Goal: Information Seeking & Learning: Learn about a topic

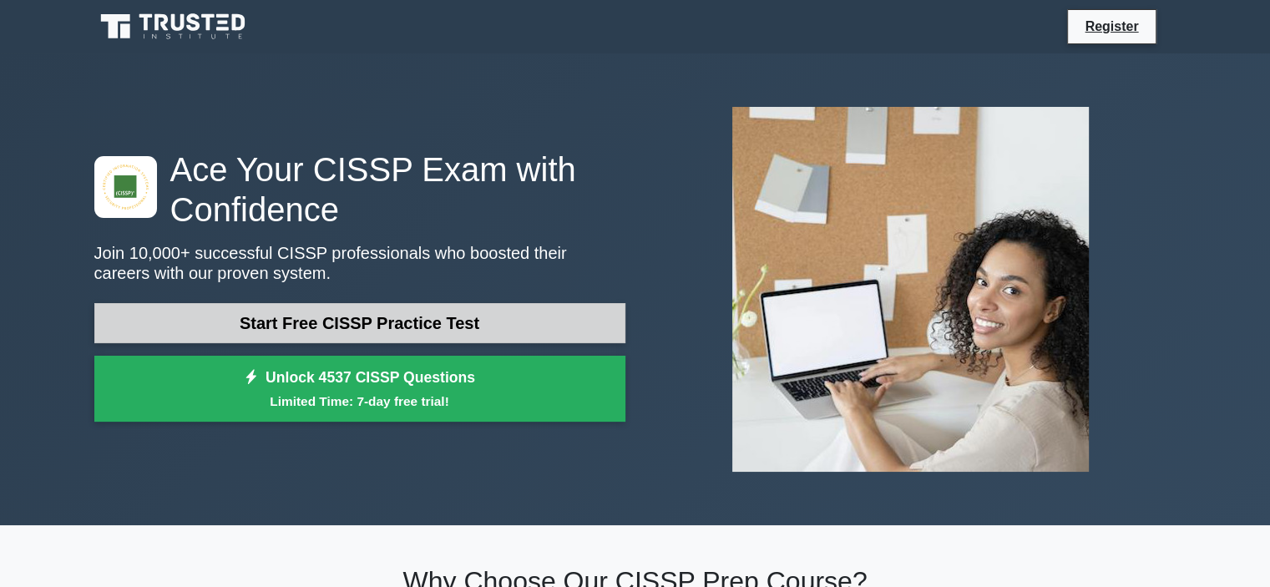
click at [335, 323] on link "Start Free CISSP Practice Test" at bounding box center [359, 323] width 531 height 40
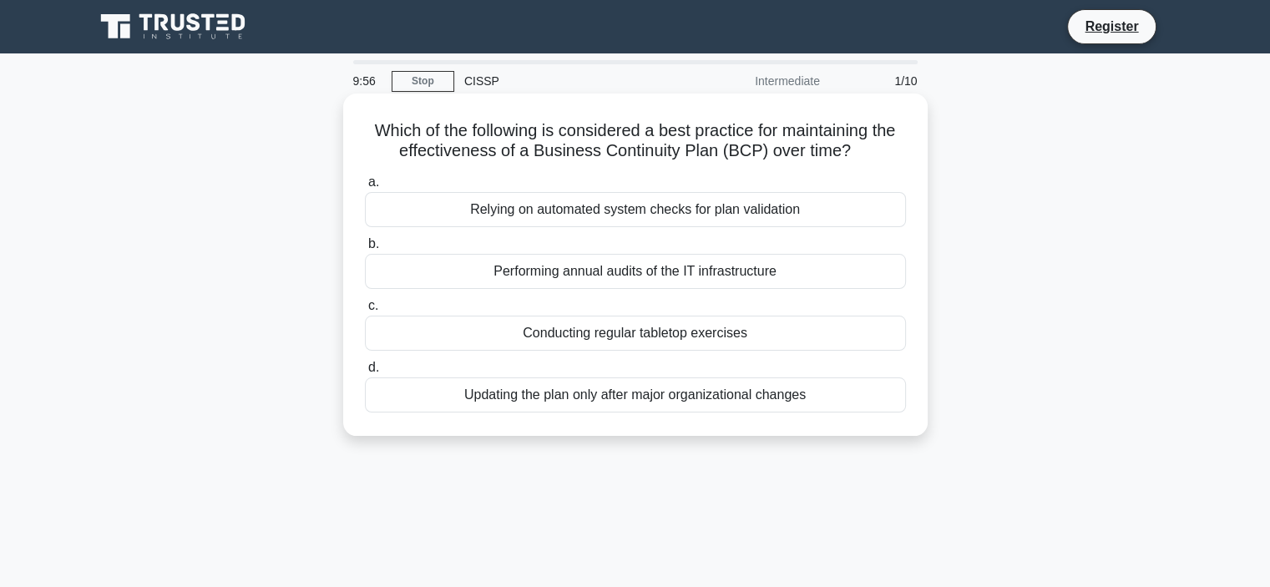
drag, startPoint x: 359, startPoint y: 124, endPoint x: 816, endPoint y: 413, distance: 541.4
click at [816, 413] on div "Which of the following is considered a best practice for maintaining the effect…" at bounding box center [635, 264] width 571 height 329
copy div "Which of the following is considered a best practice for maintaining the effect…"
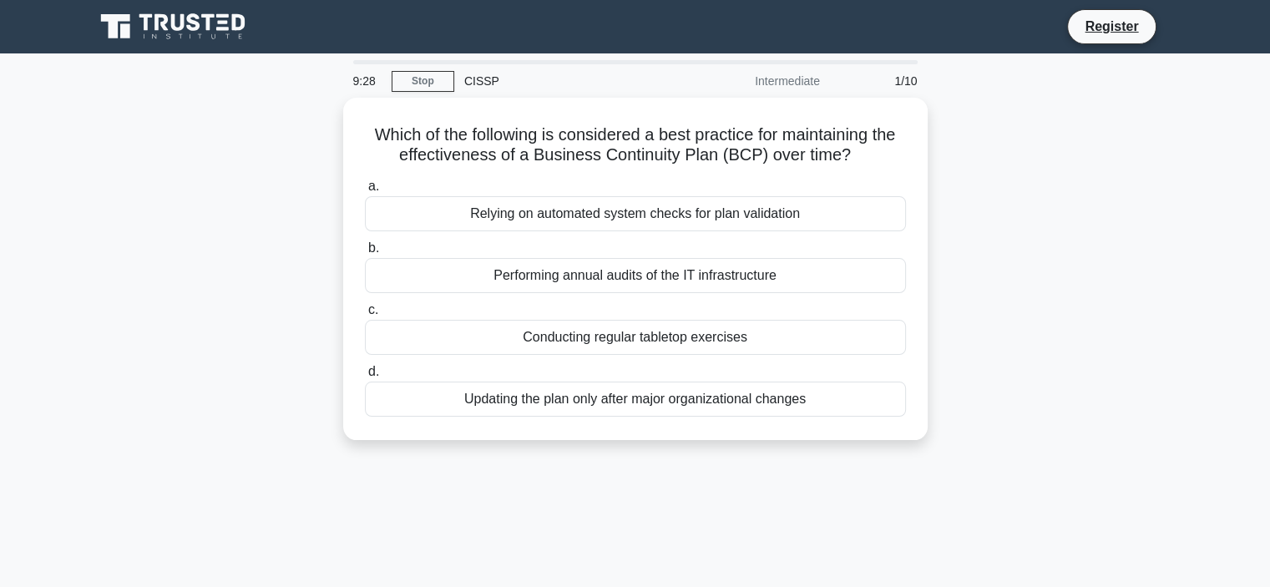
click at [452, 498] on div "9:28 Stop CISSP Intermediate 1/10 Which of the following is considered a best p…" at bounding box center [635, 477] width 1102 height 835
drag, startPoint x: 363, startPoint y: 128, endPoint x: 897, endPoint y: 457, distance: 627.4
click at [897, 457] on div "Which of the following is considered a best practice for maintaining the effect…" at bounding box center [635, 279] width 1102 height 362
copy div "Which of the following is considered a best practice for maintaining the effect…"
click at [445, 497] on div "8:13 Stop CISSP Intermediate 1/10 Which of the following is considered a best p…" at bounding box center [635, 477] width 1102 height 835
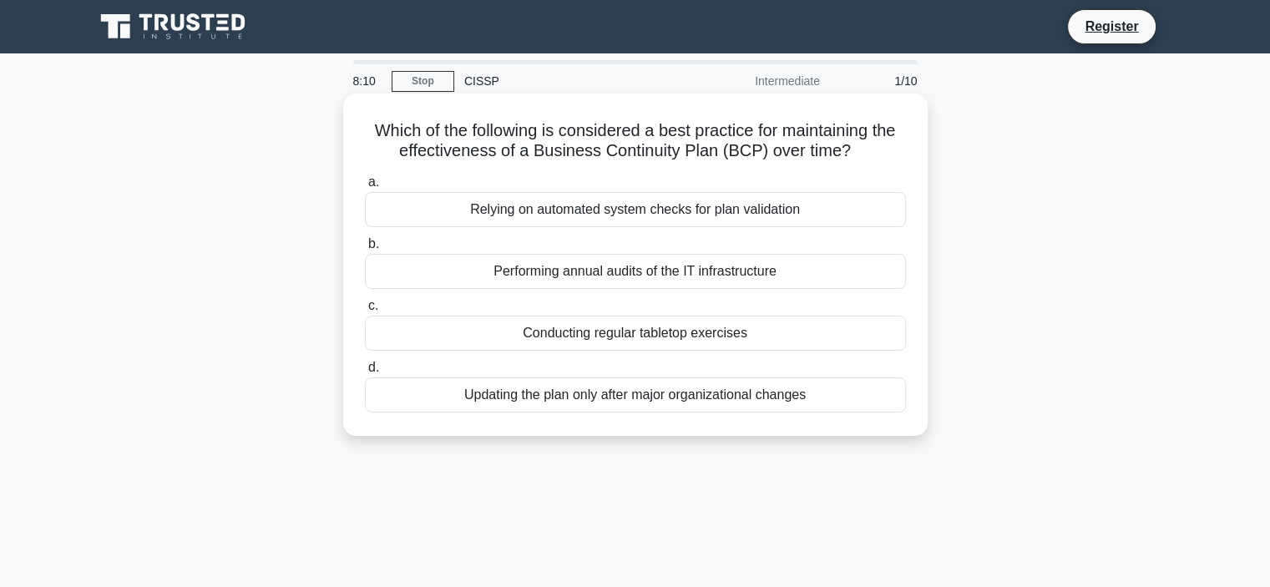
click at [528, 333] on div "Conducting regular tabletop exercises" at bounding box center [635, 333] width 541 height 35
click at [365, 311] on input "c. Conducting regular tabletop exercises" at bounding box center [365, 306] width 0 height 11
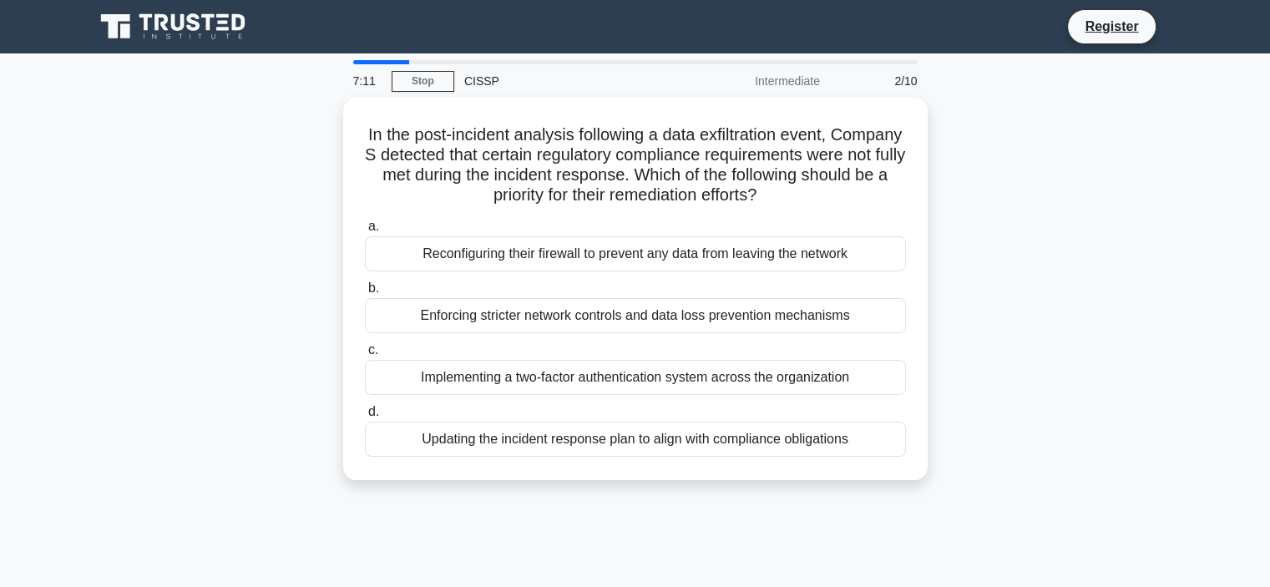
drag, startPoint x: 746, startPoint y: 79, endPoint x: 825, endPoint y: 84, distance: 78.6
click at [825, 84] on div "Intermediate" at bounding box center [757, 80] width 146 height 33
copy div "Intermediate"
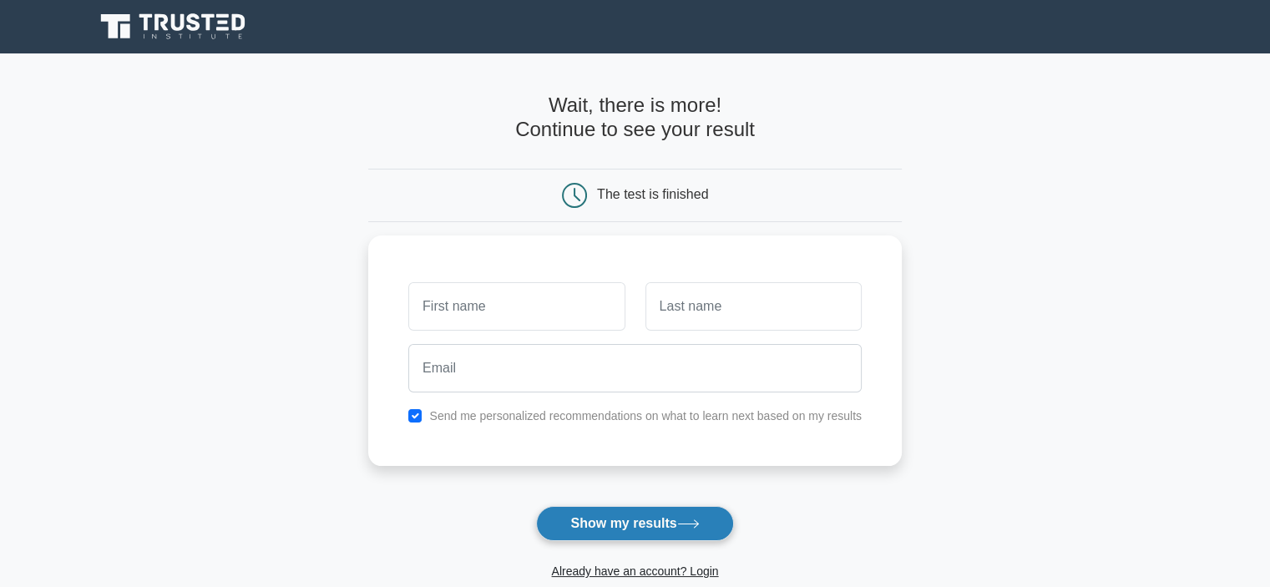
click at [684, 524] on icon at bounding box center [688, 523] width 23 height 9
click at [700, 525] on icon at bounding box center [688, 523] width 23 height 9
